Goal: Task Accomplishment & Management: Manage account settings

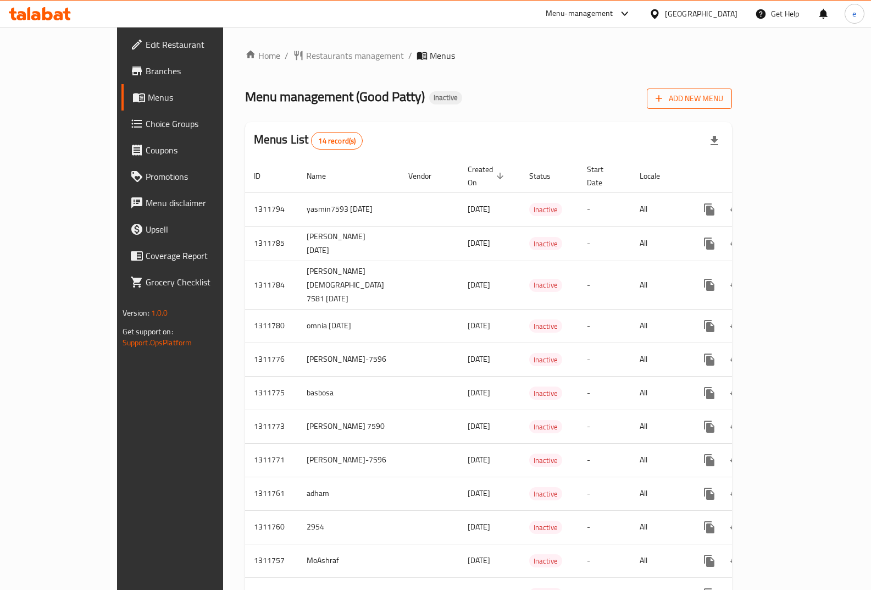
click at [723, 99] on span "Add New Menu" at bounding box center [690, 99] width 68 height 14
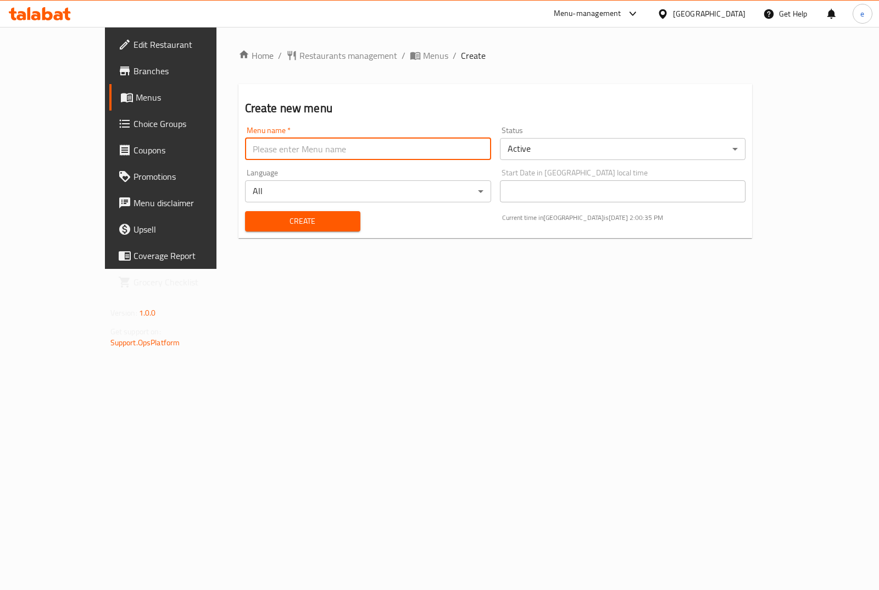
click at [335, 152] on input "text" at bounding box center [368, 149] width 246 height 22
type input "esraa7580"
click at [548, 142] on body "​ Menu-management Egypt Get Help e Edit Restaurant Branches Menus Choice Groups…" at bounding box center [439, 308] width 879 height 563
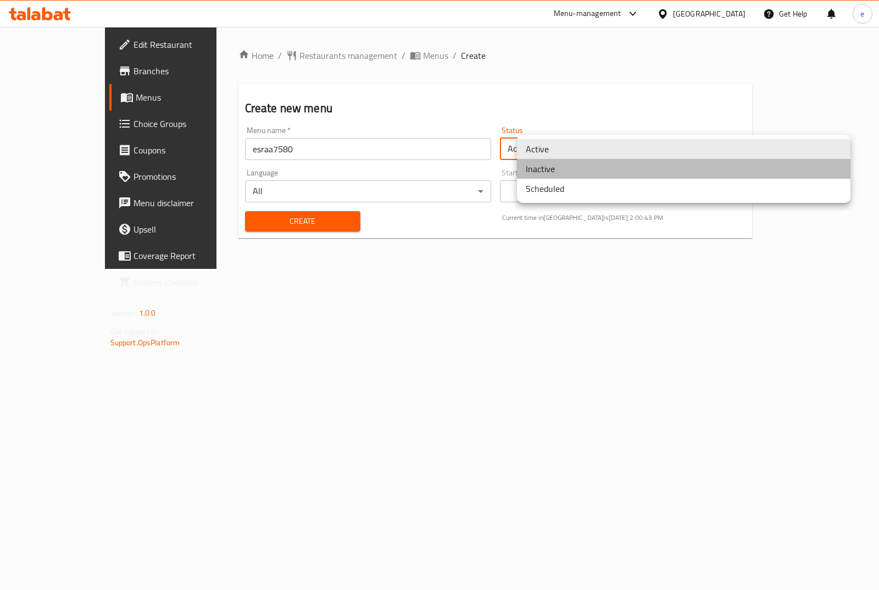
click at [545, 168] on li "Inactive" at bounding box center [684, 169] width 334 height 20
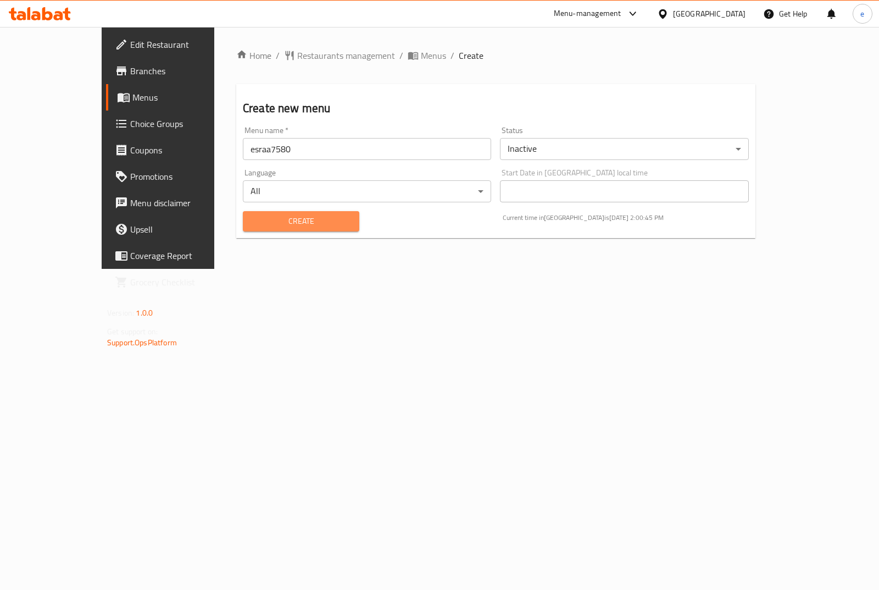
click at [313, 221] on span "Create" at bounding box center [301, 221] width 99 height 14
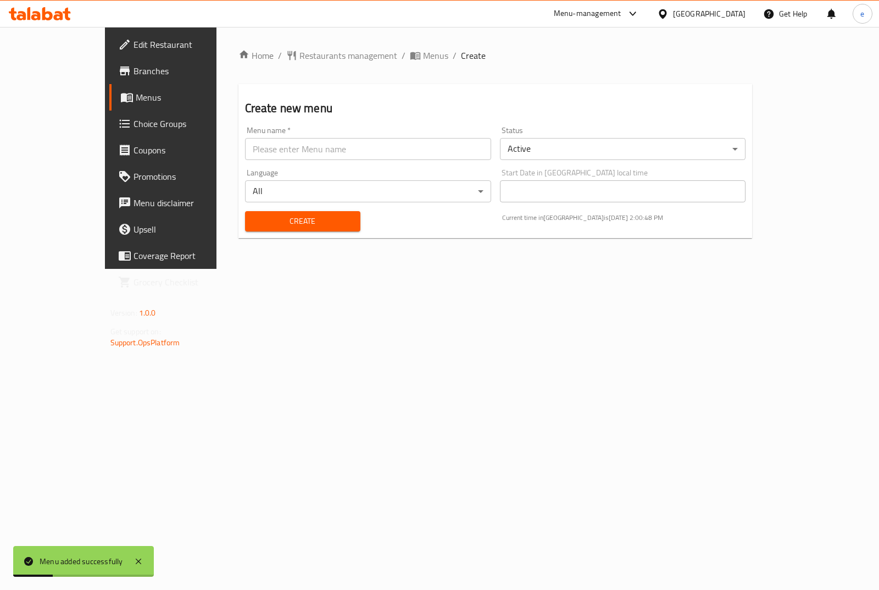
click at [136, 97] on span "Menus" at bounding box center [189, 97] width 107 height 13
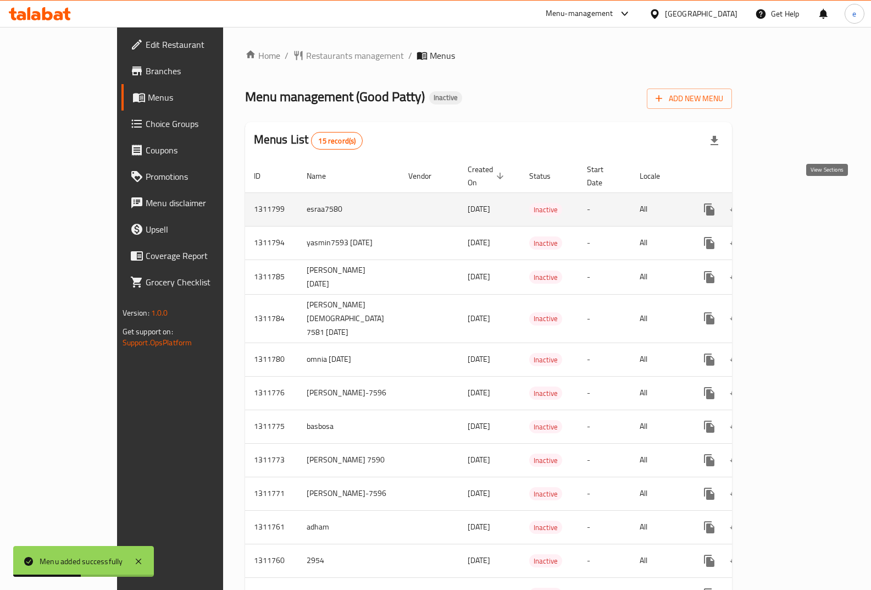
click at [793, 204] on icon "enhanced table" at bounding box center [789, 209] width 10 height 10
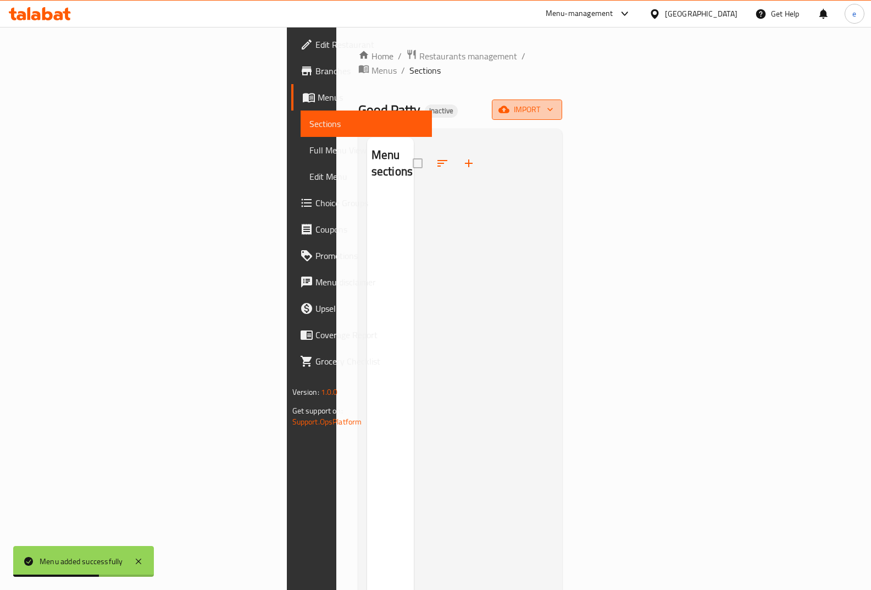
click at [556, 104] on icon "button" at bounding box center [550, 109] width 11 height 11
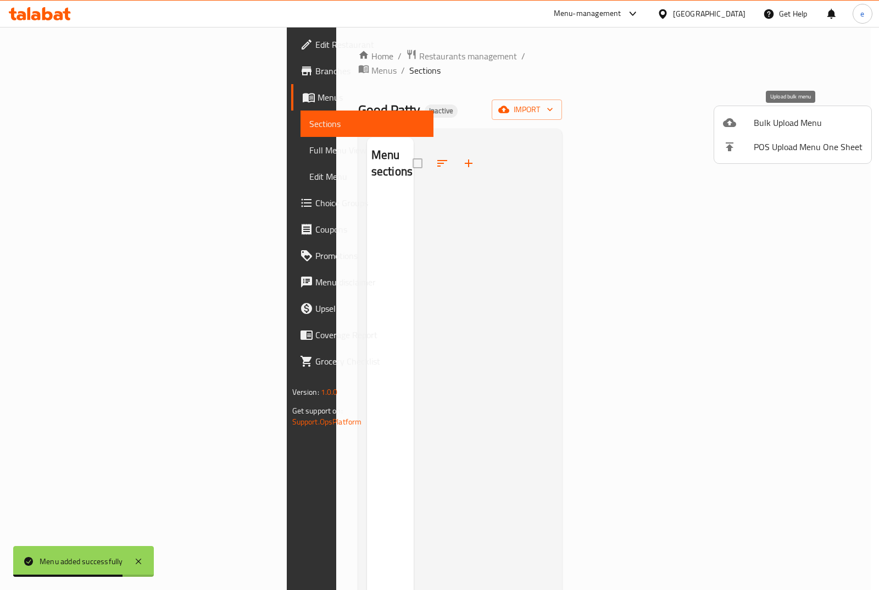
click at [817, 132] on li "Bulk Upload Menu" at bounding box center [792, 122] width 157 height 24
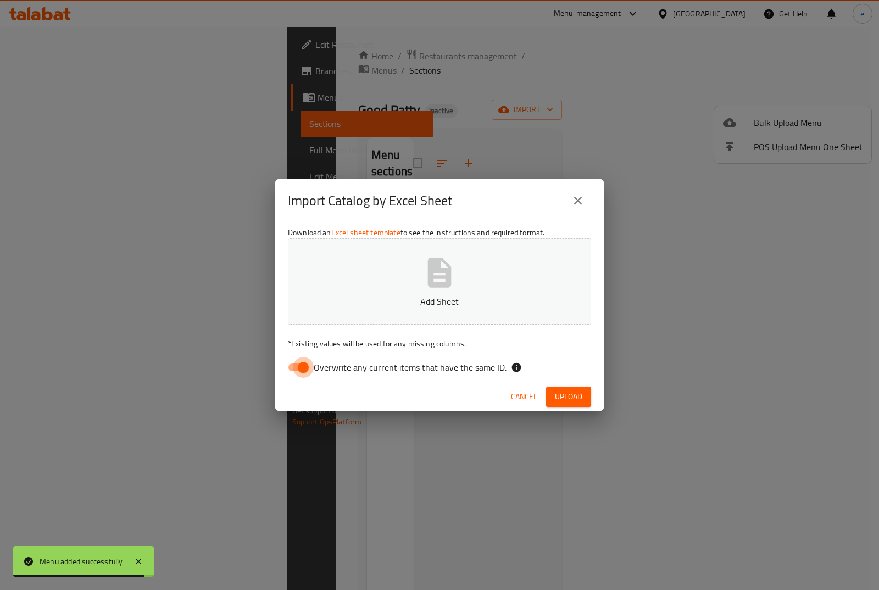
click at [304, 366] on input "Overwrite any current items that have the same ID." at bounding box center [303, 367] width 63 height 21
checkbox input "false"
click at [465, 281] on button "Add Sheet" at bounding box center [439, 281] width 303 height 87
click at [571, 397] on span "Upload" at bounding box center [568, 397] width 27 height 14
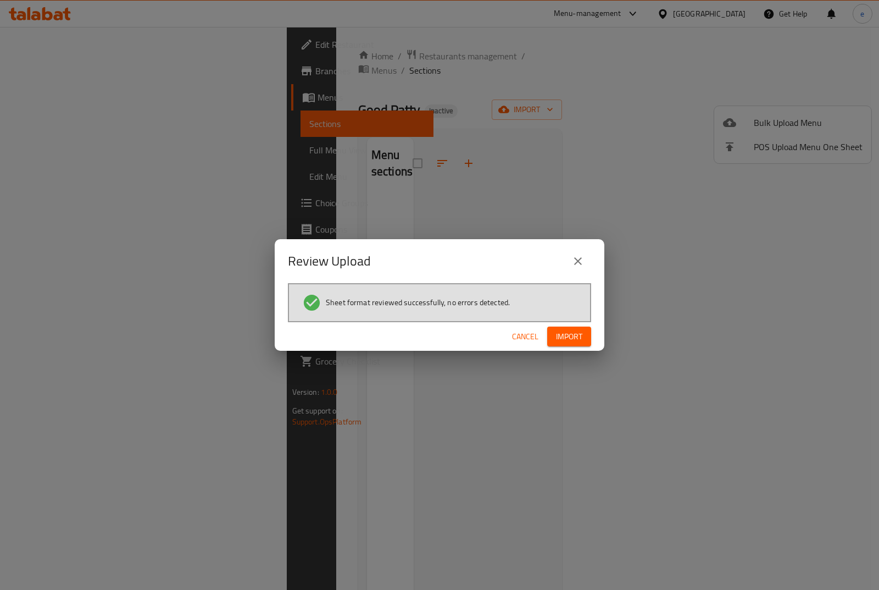
click at [577, 343] on span "Import" at bounding box center [569, 337] width 26 height 14
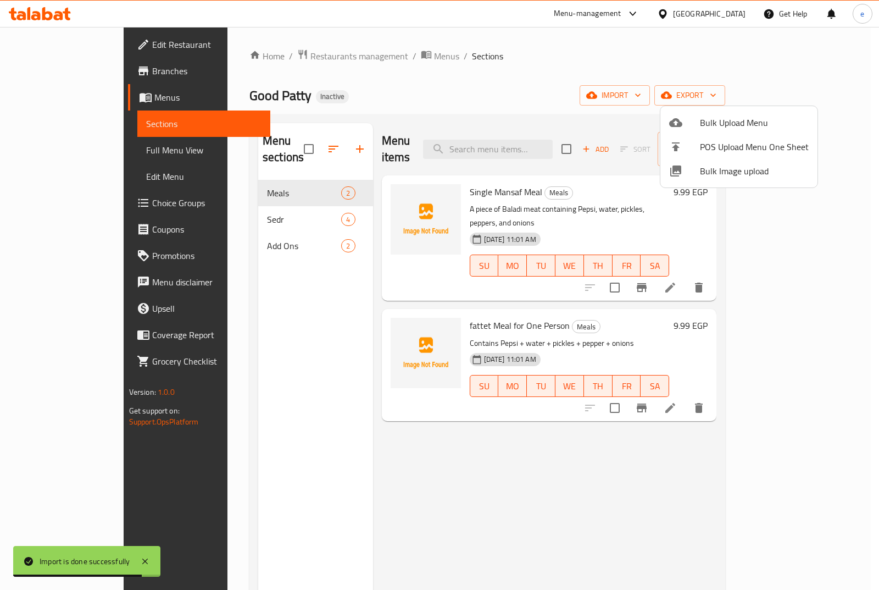
click at [204, 199] on div at bounding box center [439, 295] width 879 height 590
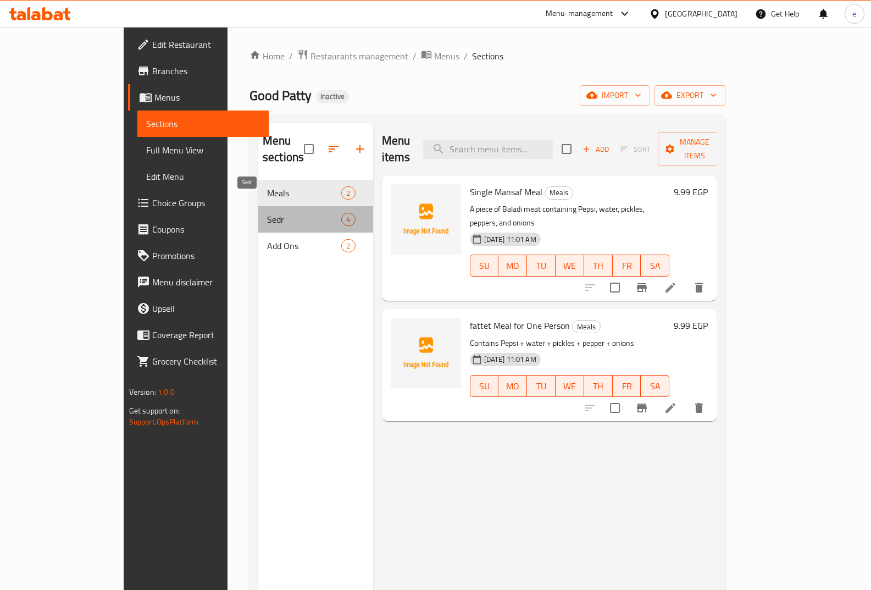
click at [267, 213] on span "Sedr" at bounding box center [304, 219] width 74 height 13
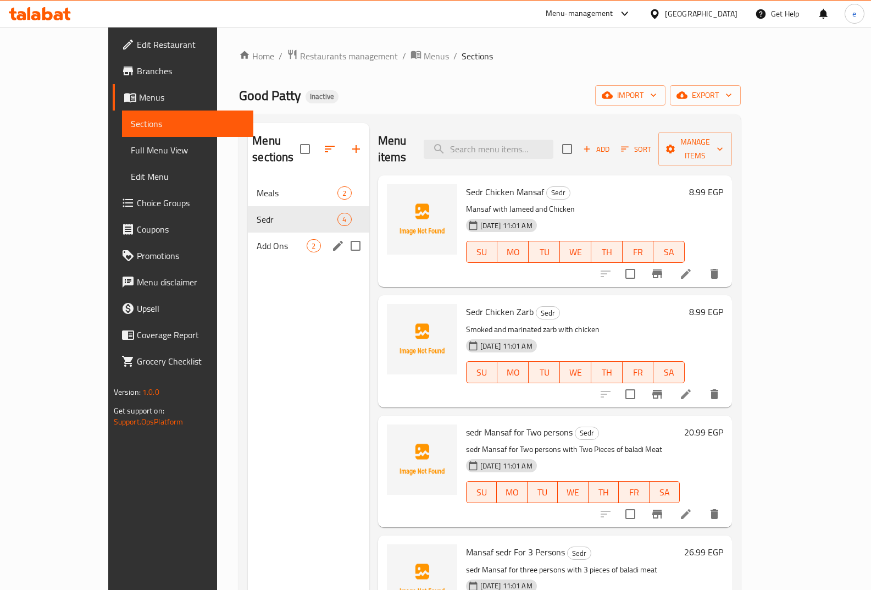
click at [257, 239] on span "Add Ons" at bounding box center [282, 245] width 50 height 13
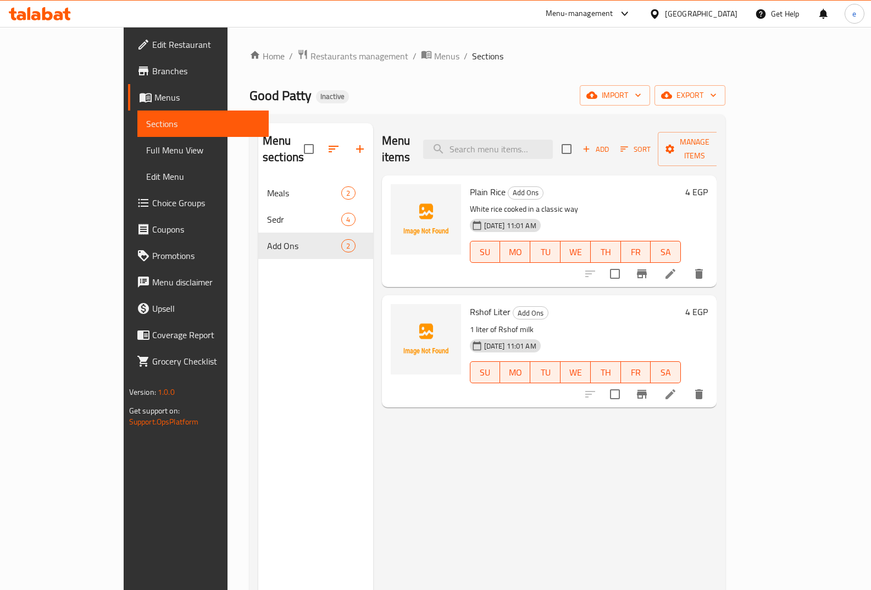
click at [677, 267] on icon at bounding box center [670, 273] width 13 height 13
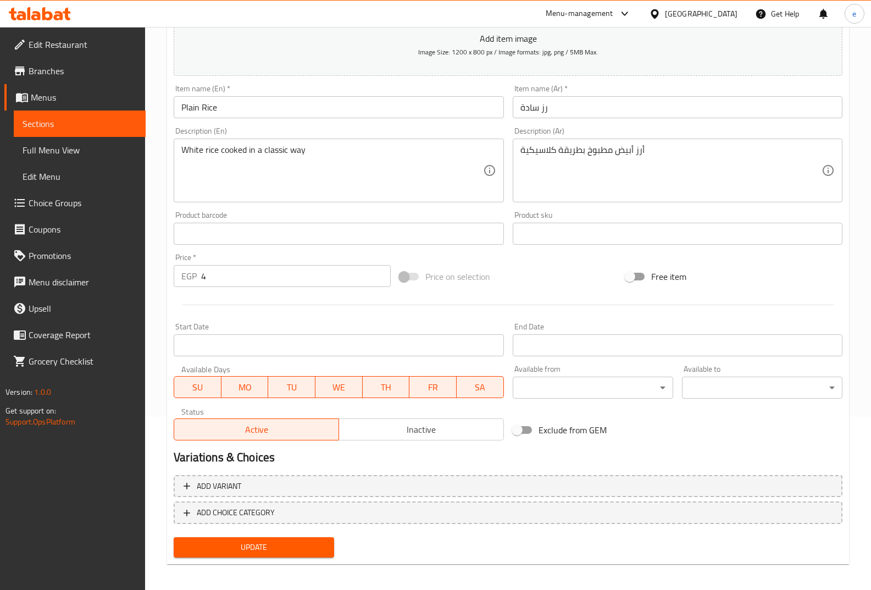
scroll to position [178, 0]
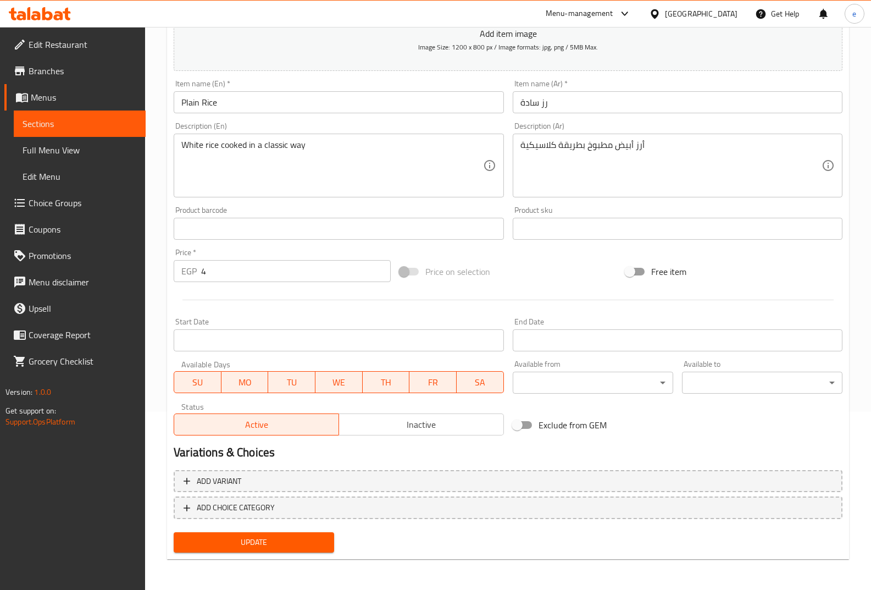
click at [78, 129] on span "Sections" at bounding box center [80, 123] width 114 height 13
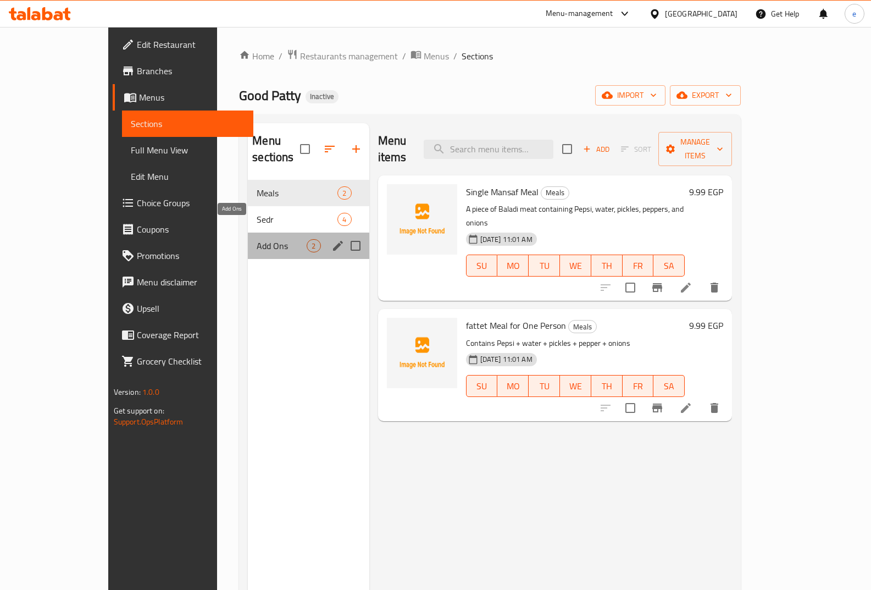
click at [257, 239] on span "Add Ons" at bounding box center [282, 245] width 50 height 13
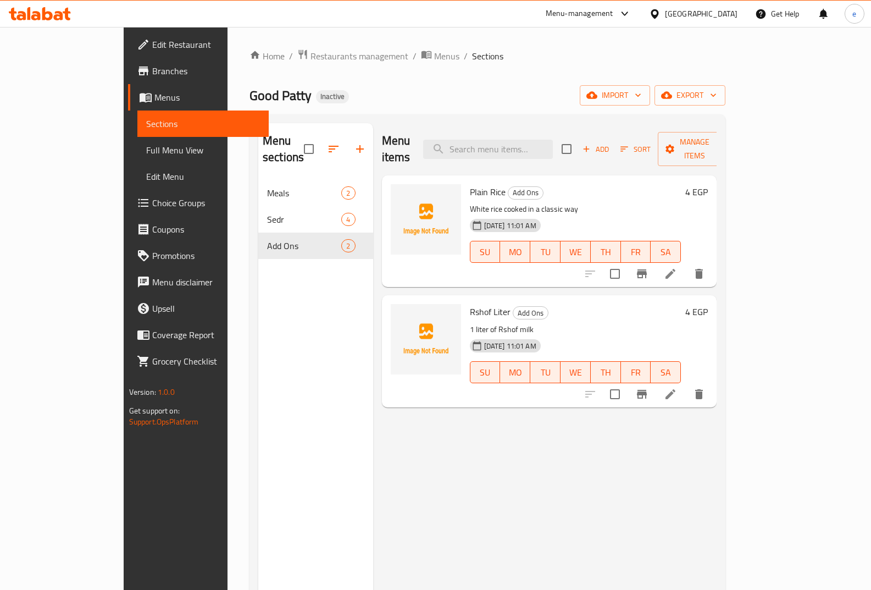
click at [596, 323] on p "1 liter of Rshof milk" at bounding box center [576, 330] width 212 height 14
click at [401, 315] on img at bounding box center [426, 339] width 70 height 70
click at [563, 304] on h6 "Rshof Liter Add Ons" at bounding box center [576, 311] width 212 height 15
click at [686, 385] on li at bounding box center [670, 394] width 31 height 20
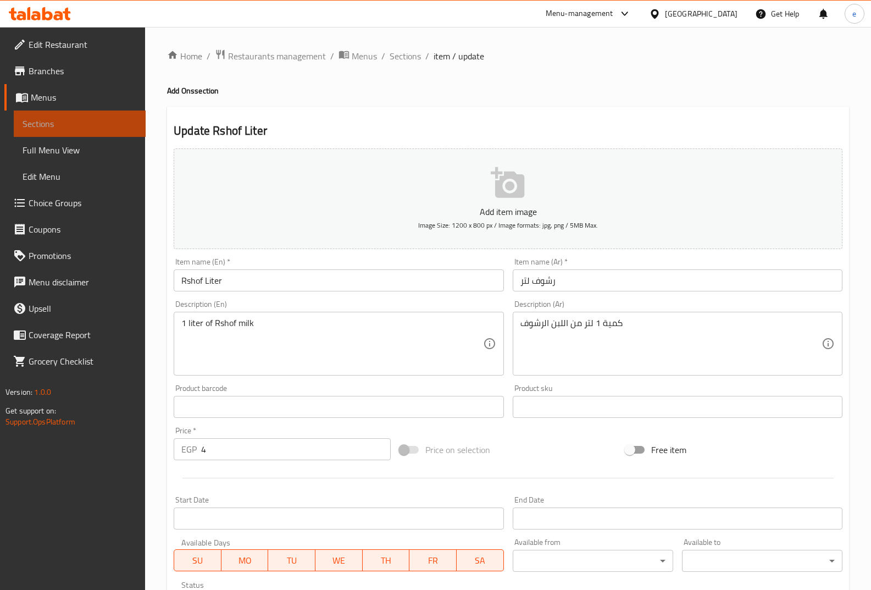
click at [31, 118] on span "Sections" at bounding box center [80, 123] width 114 height 13
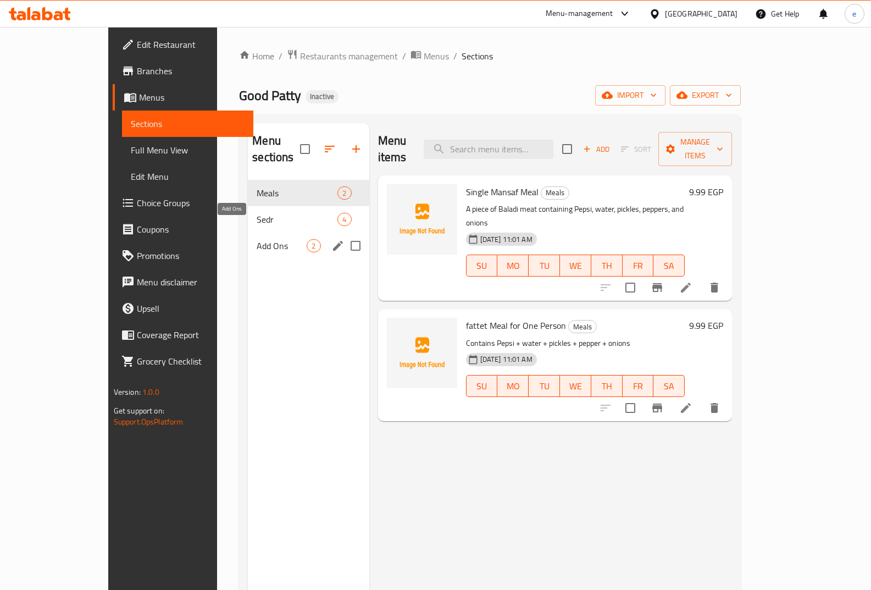
click at [257, 239] on span "Add Ons" at bounding box center [282, 245] width 50 height 13
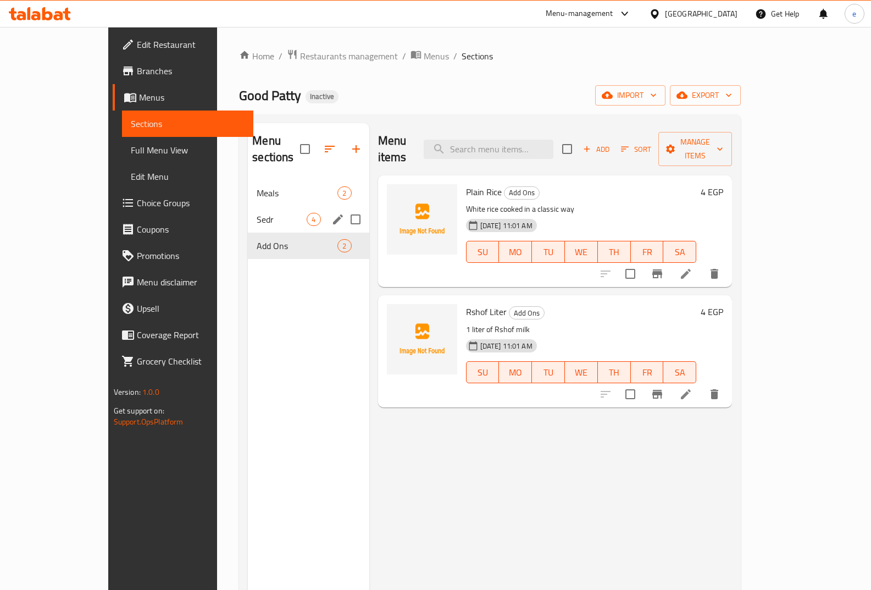
click at [248, 206] on div "Sedr 4" at bounding box center [308, 219] width 121 height 26
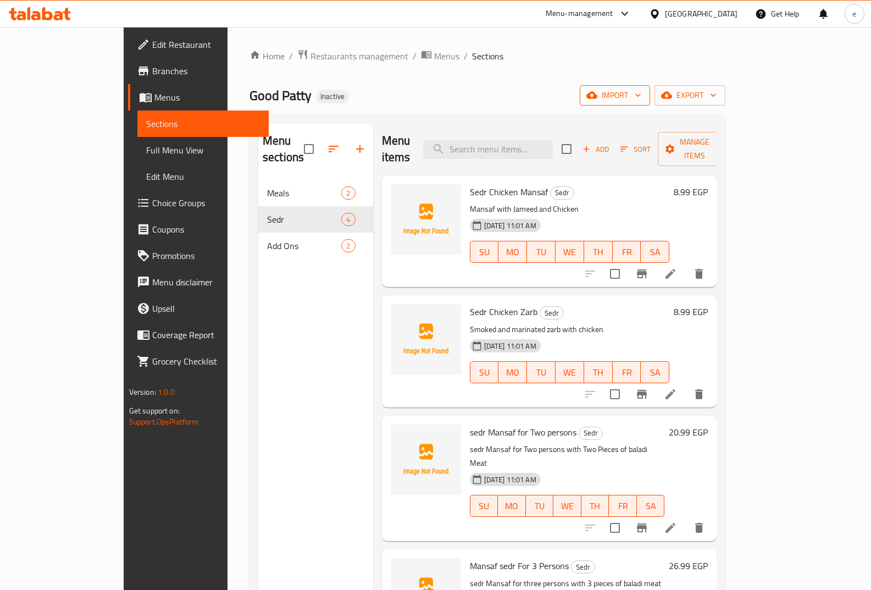
click at [641, 91] on span "import" at bounding box center [615, 95] width 53 height 14
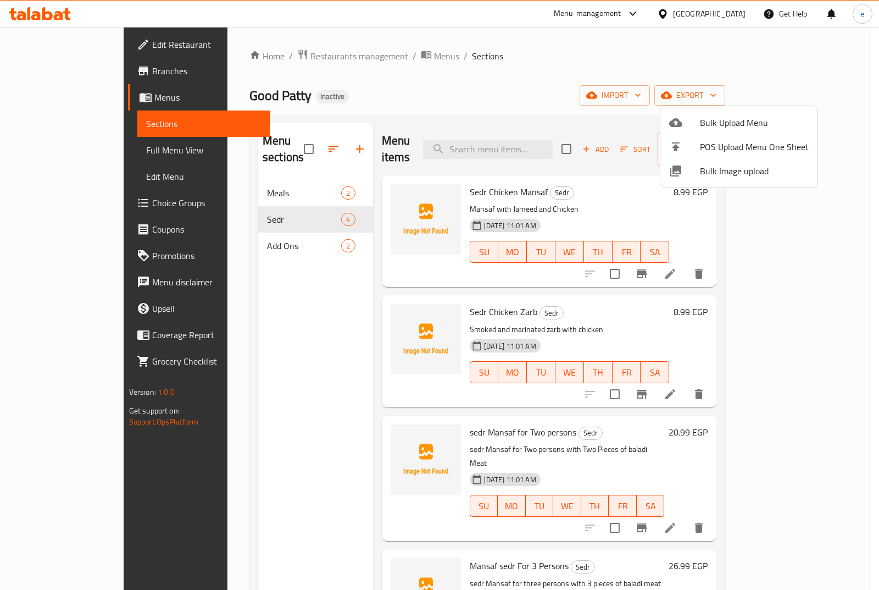
click at [615, 42] on div at bounding box center [439, 295] width 879 height 590
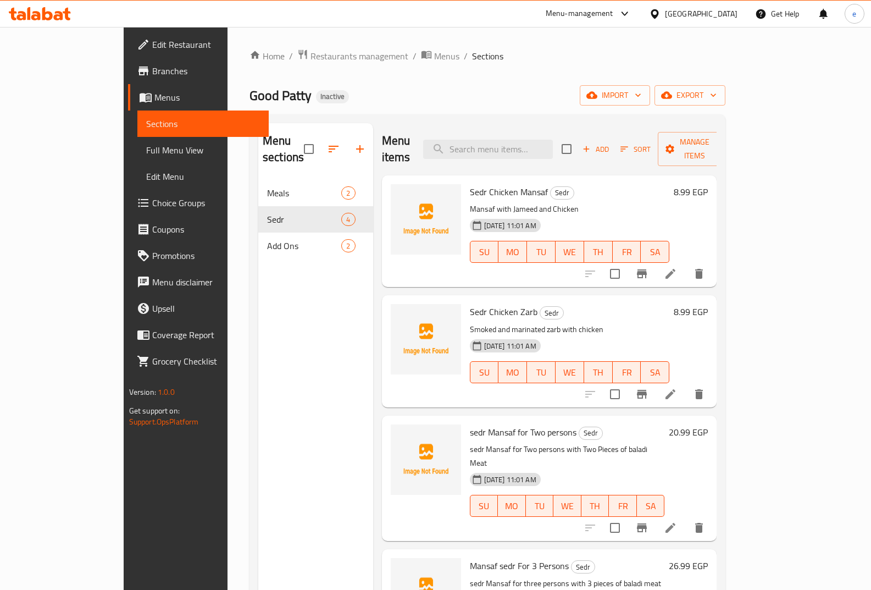
click at [154, 95] on span "Menus" at bounding box center [207, 97] width 106 height 13
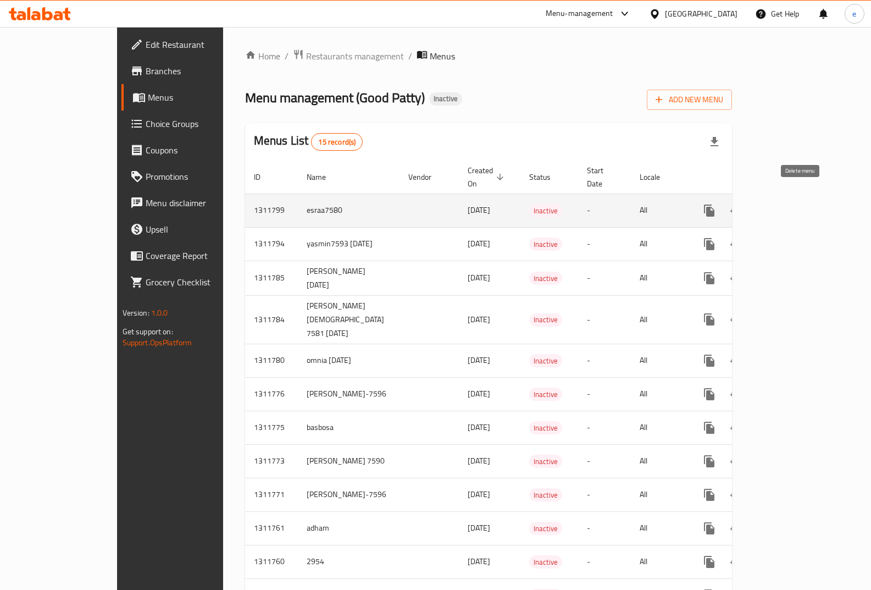
click at [766, 206] on icon "enhanced table" at bounding box center [762, 211] width 8 height 10
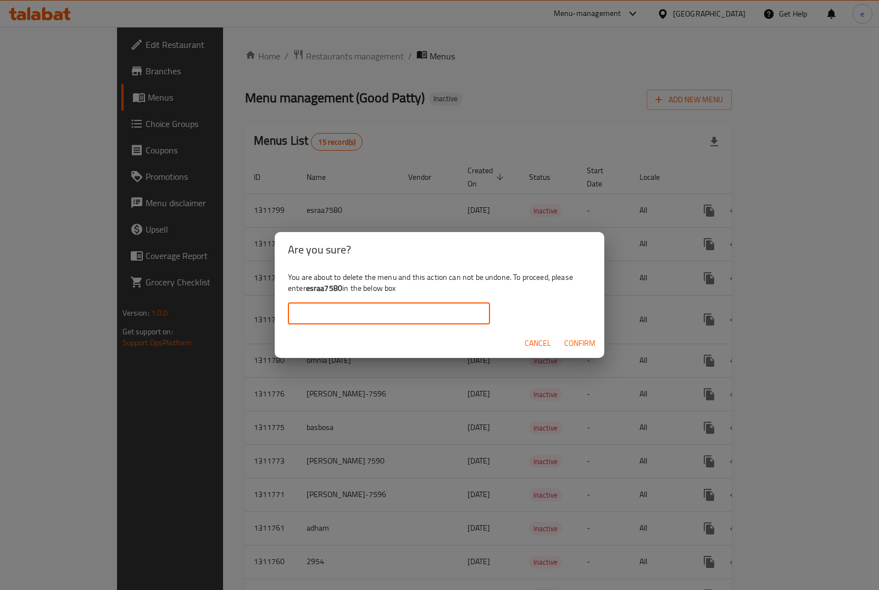
click at [432, 312] on input "text" at bounding box center [389, 313] width 202 height 22
drag, startPoint x: 305, startPoint y: 288, endPoint x: 342, endPoint y: 291, distance: 37.5
click at [342, 291] on div "You are about to delete the menu and this action can not be undone. To proceed,…" at bounding box center [440, 298] width 330 height 62
copy div "esraa7580"
click at [339, 316] on input "text" at bounding box center [389, 313] width 202 height 22
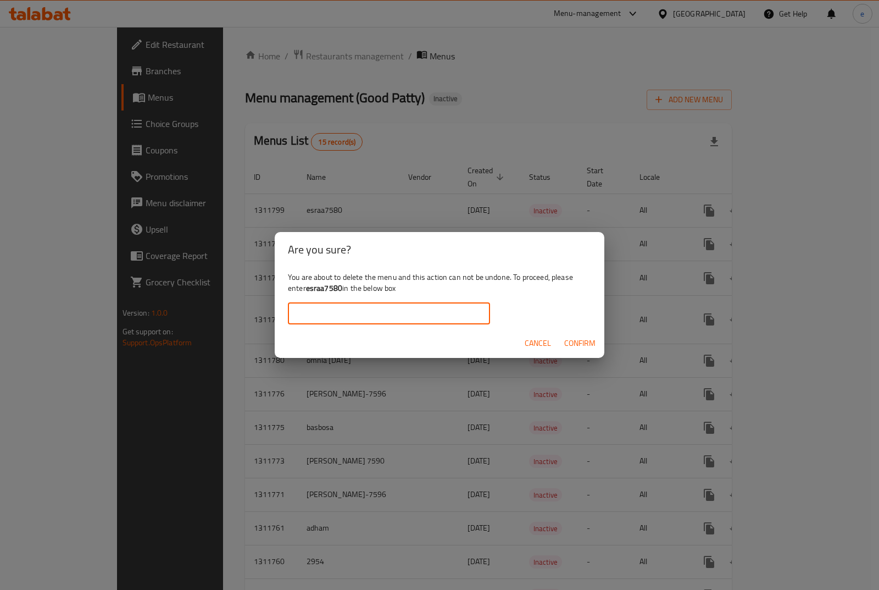
paste input "esraa7580"
click at [579, 341] on span "Confirm" at bounding box center [579, 343] width 31 height 14
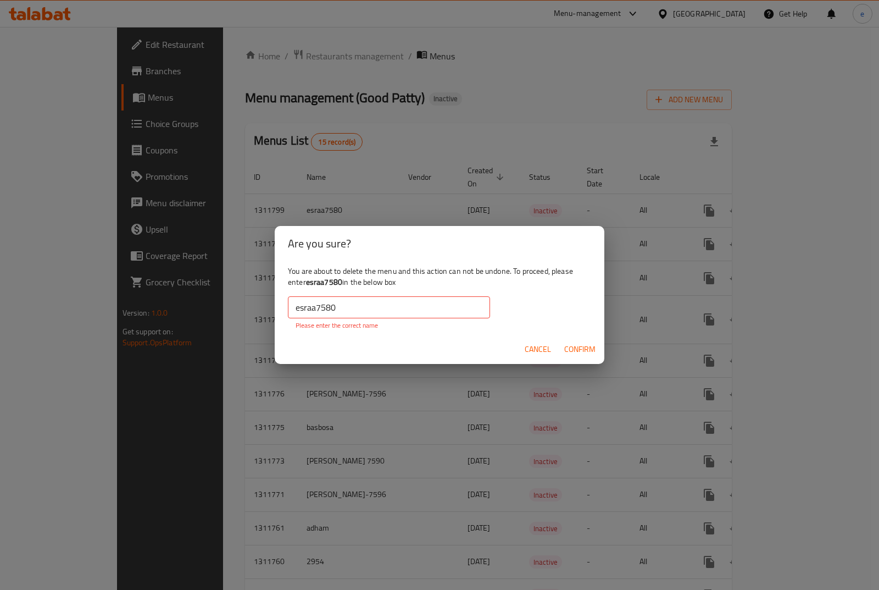
click at [579, 341] on button "Confirm" at bounding box center [580, 349] width 40 height 20
click at [575, 344] on span "Confirm" at bounding box center [579, 349] width 31 height 14
click at [298, 307] on input "esraa7580" at bounding box center [389, 307] width 202 height 22
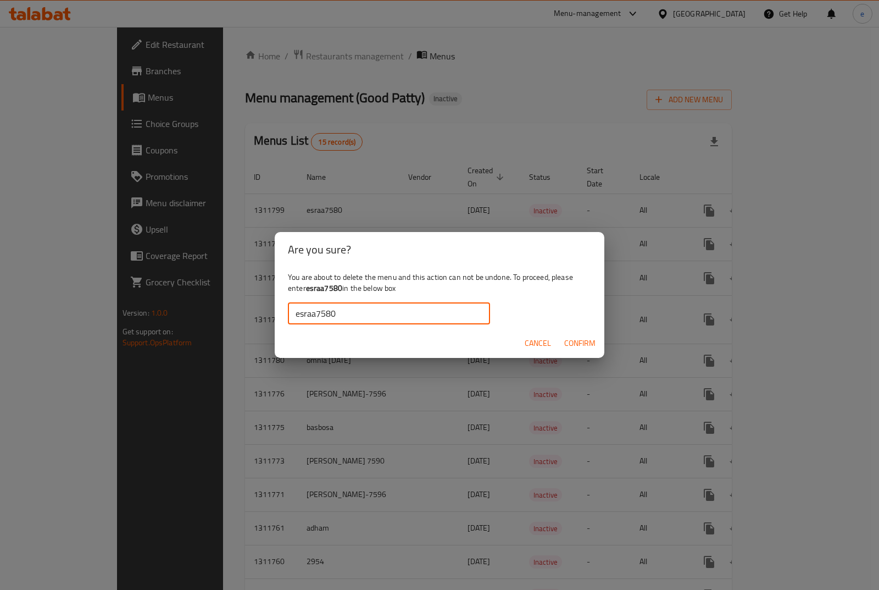
click at [295, 312] on input "esraa7580" at bounding box center [389, 313] width 202 height 22
click at [336, 315] on input "esraa7580" at bounding box center [389, 313] width 202 height 22
type input "esraa7580"
click at [575, 346] on span "Confirm" at bounding box center [579, 343] width 31 height 14
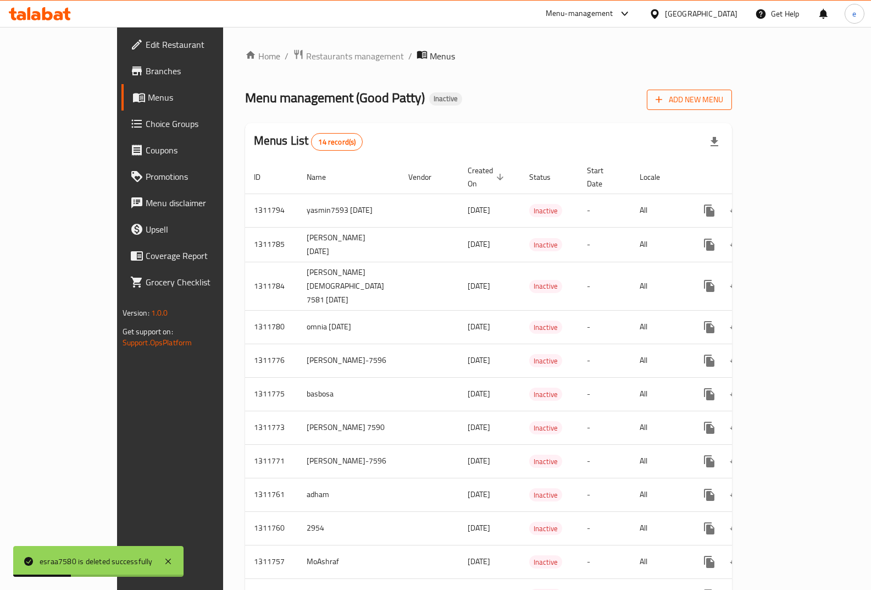
click at [723, 101] on span "Add New Menu" at bounding box center [690, 100] width 68 height 14
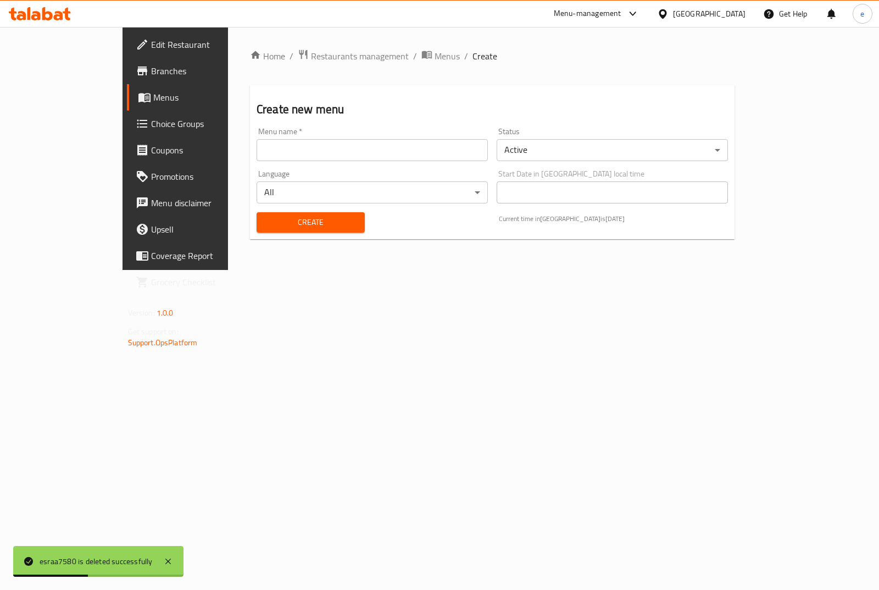
click at [393, 156] on input "text" at bounding box center [372, 150] width 231 height 22
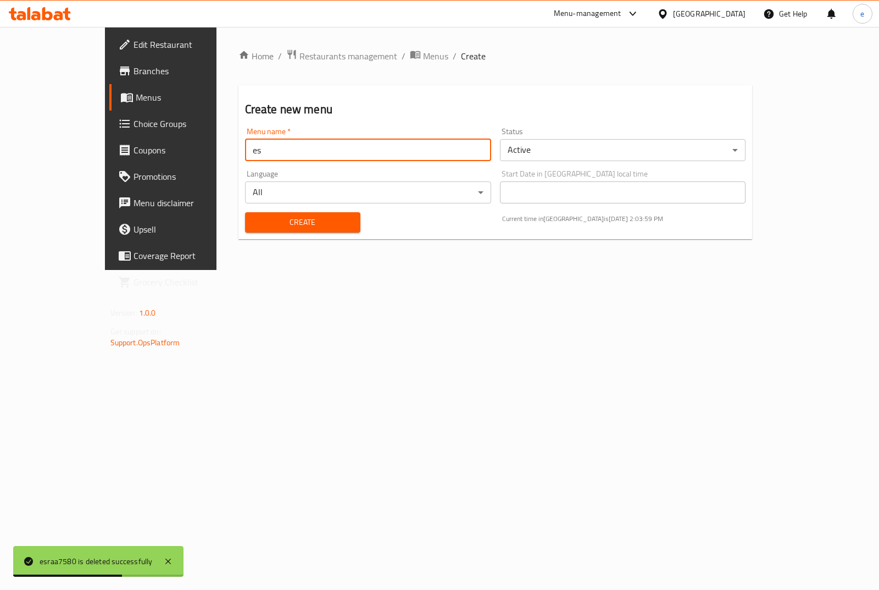
type input "esraa7580"
click at [563, 147] on body "esraa7580 is deleted successfully ​ Menu-management Egypt Get Help e Edit Resta…" at bounding box center [439, 308] width 879 height 563
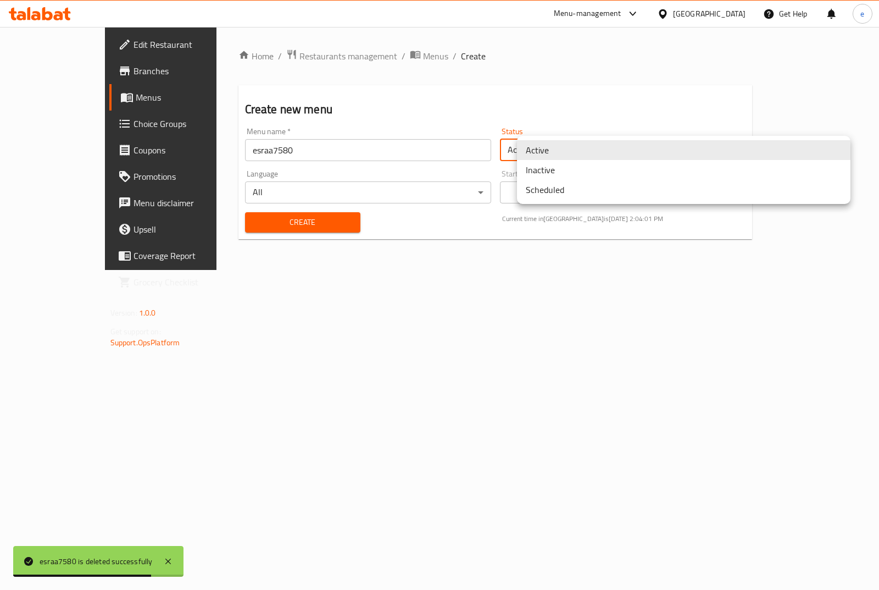
click at [589, 167] on li "Inactive" at bounding box center [684, 170] width 334 height 20
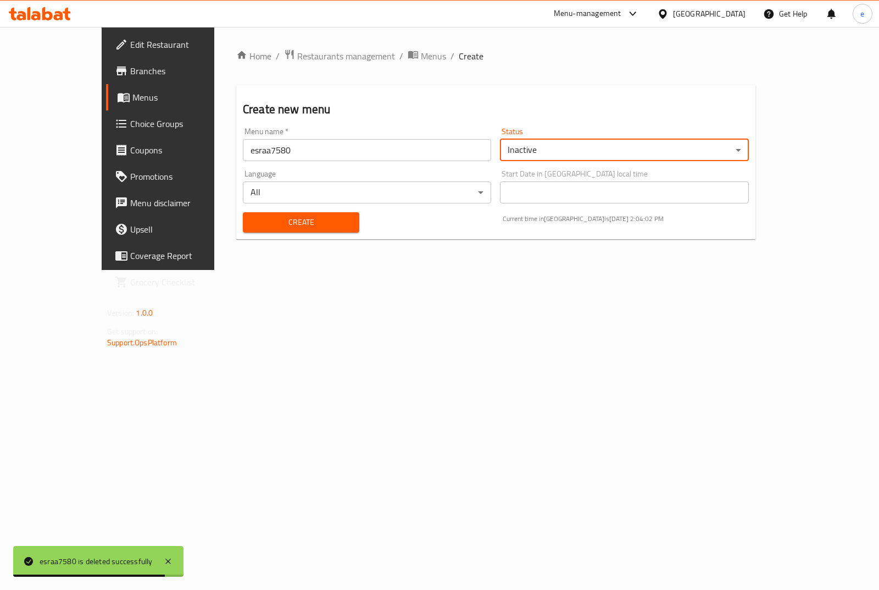
click at [297, 220] on span "Create" at bounding box center [301, 222] width 99 height 14
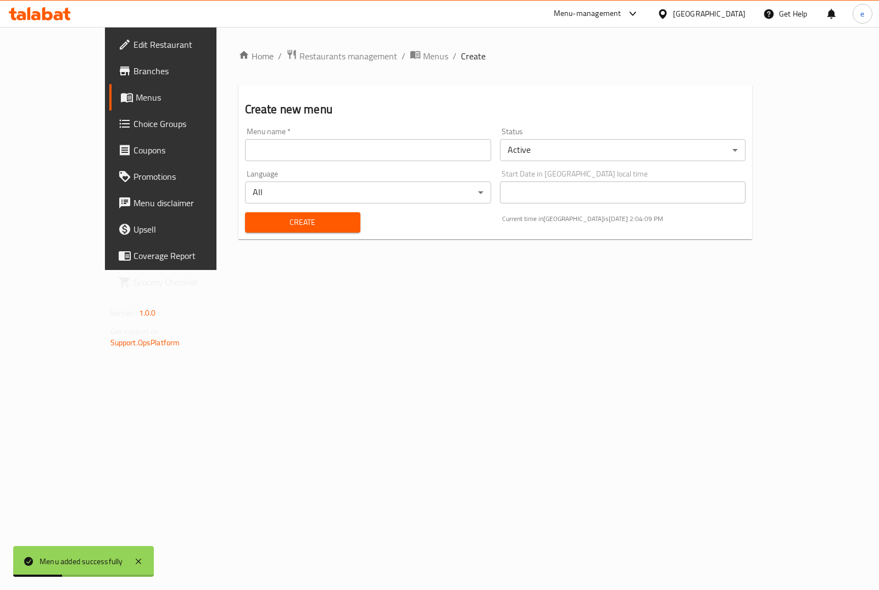
click at [136, 95] on span "Menus" at bounding box center [189, 97] width 107 height 13
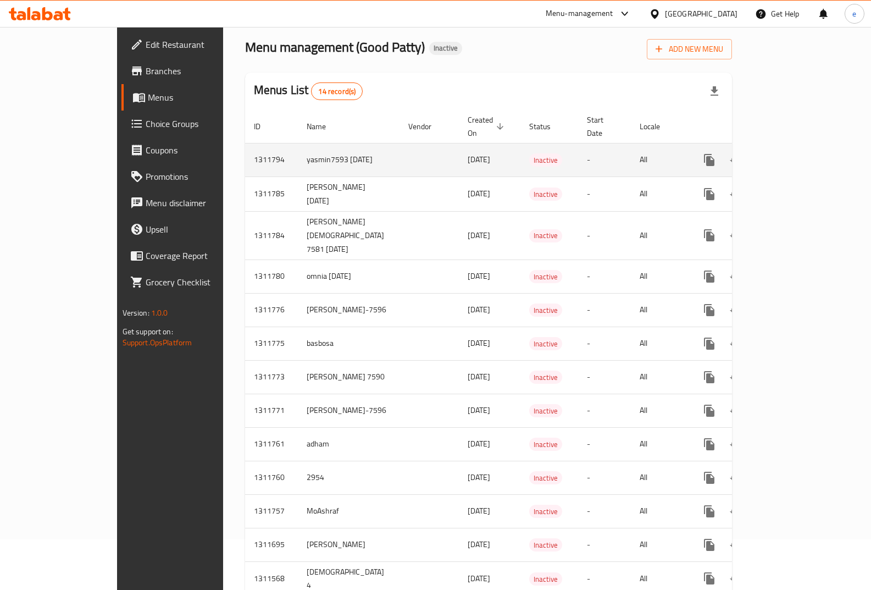
scroll to position [96, 0]
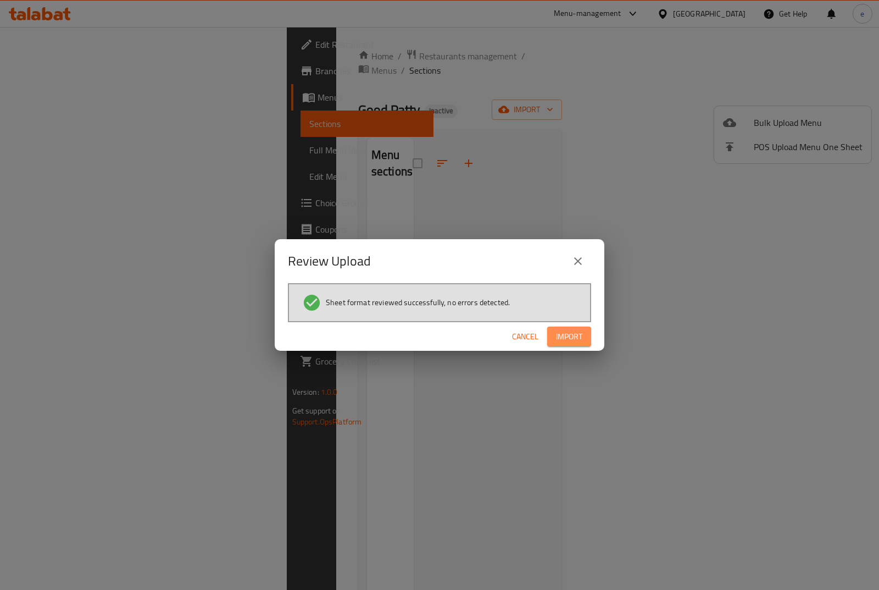
click at [568, 336] on span "Import" at bounding box center [569, 337] width 26 height 14
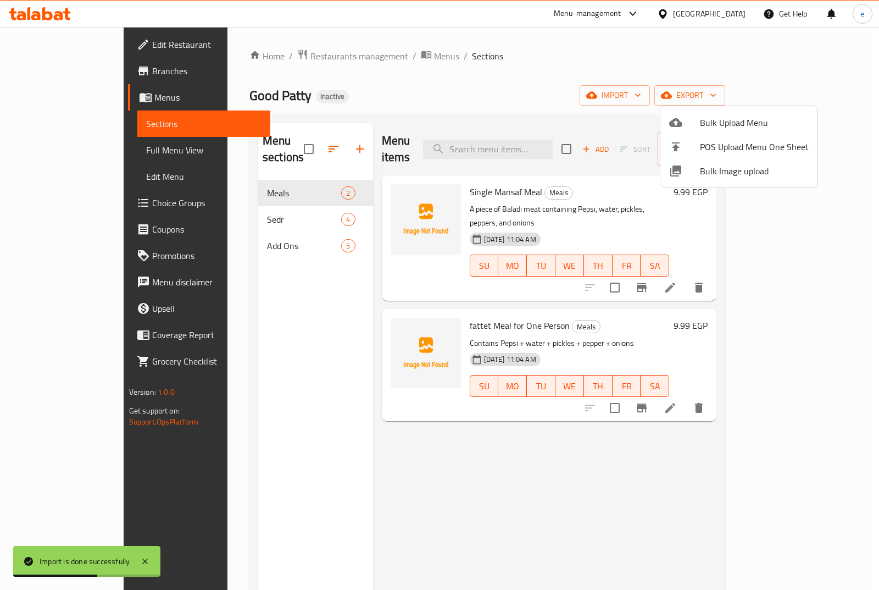
click at [202, 204] on div at bounding box center [439, 295] width 879 height 590
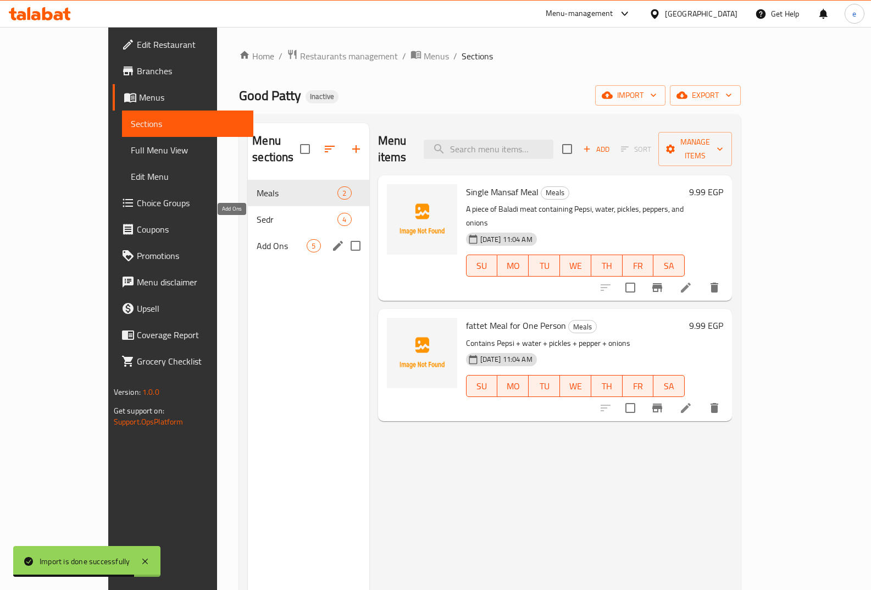
click at [257, 239] on span "Add Ons" at bounding box center [282, 245] width 50 height 13
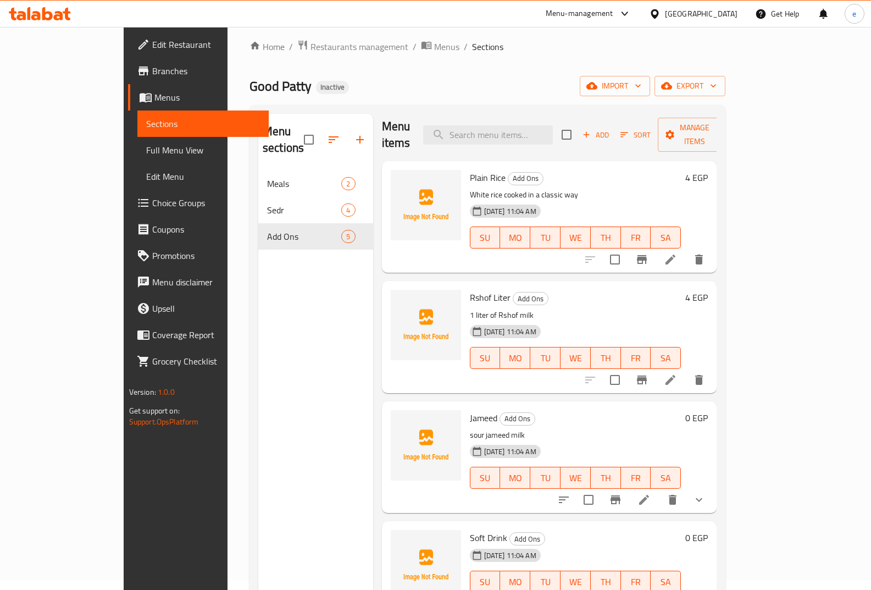
scroll to position [154, 0]
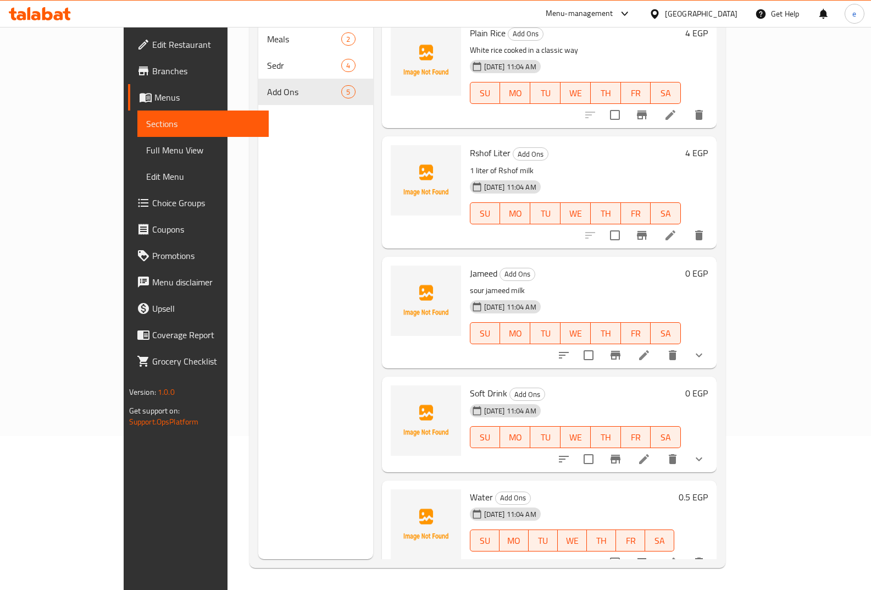
click at [651, 452] on icon at bounding box center [643, 458] width 13 height 13
